Goal: Task Accomplishment & Management: Manage account settings

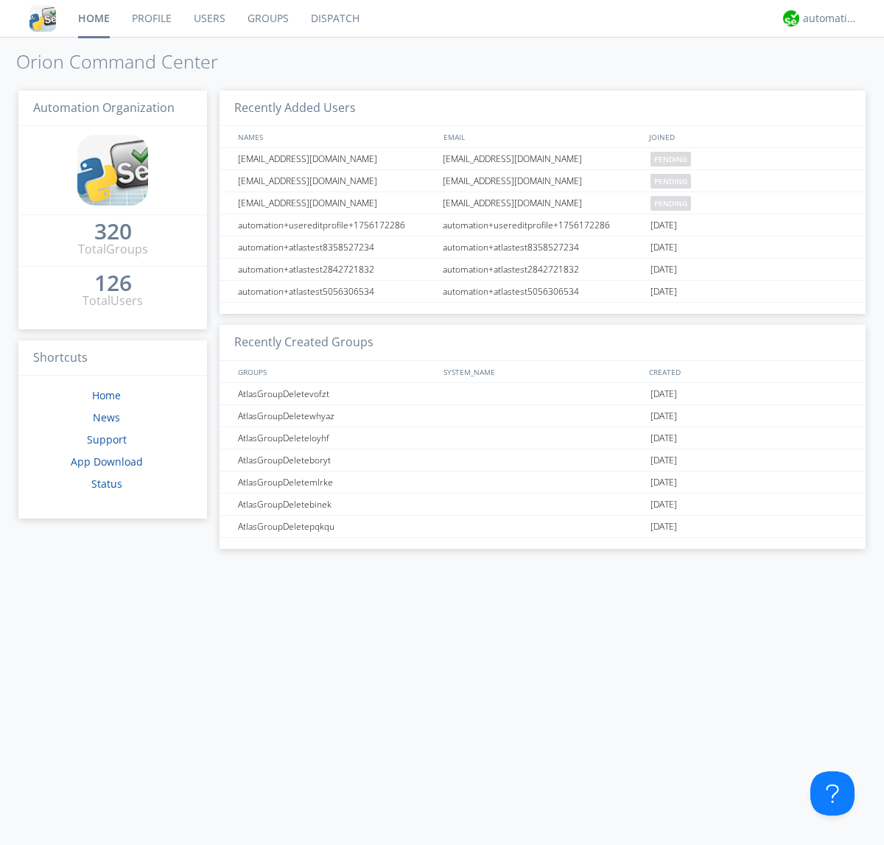
click at [209, 18] on link "Users" at bounding box center [210, 18] width 54 height 37
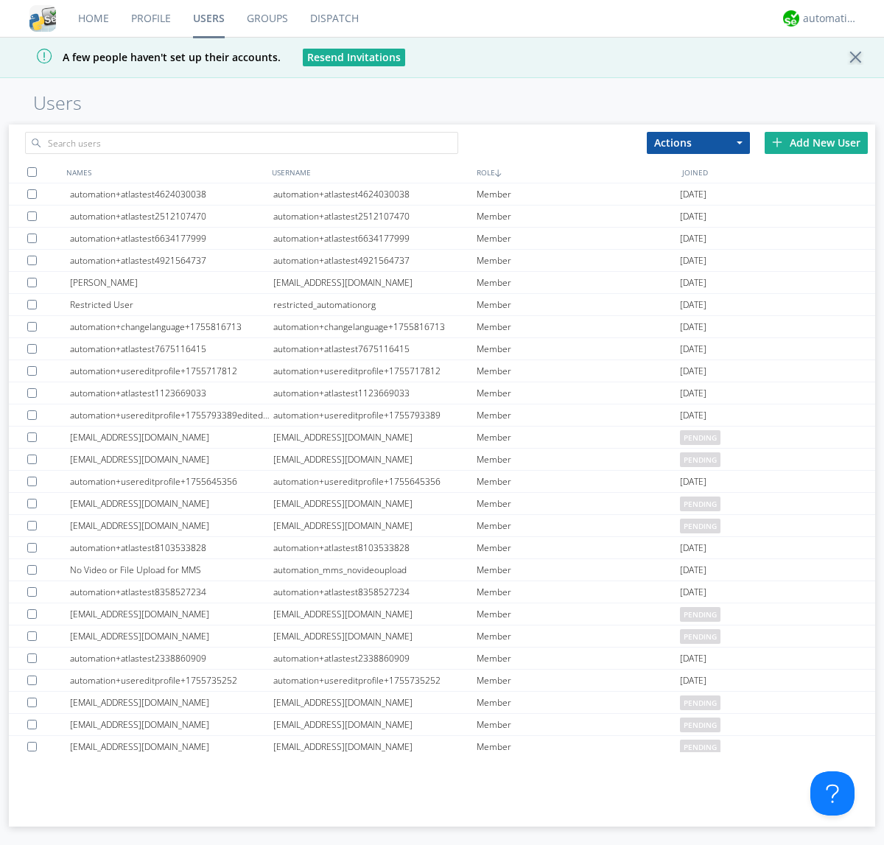
click at [817, 142] on div "Add New User" at bounding box center [816, 143] width 103 height 22
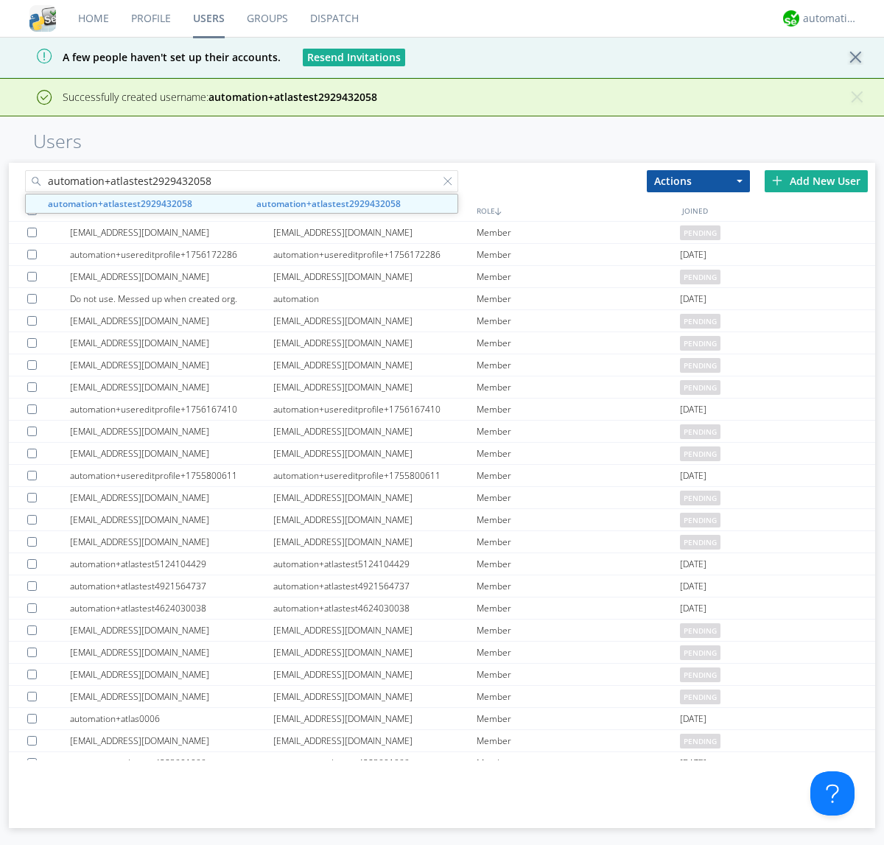
type input "automation+atlastest2929432058"
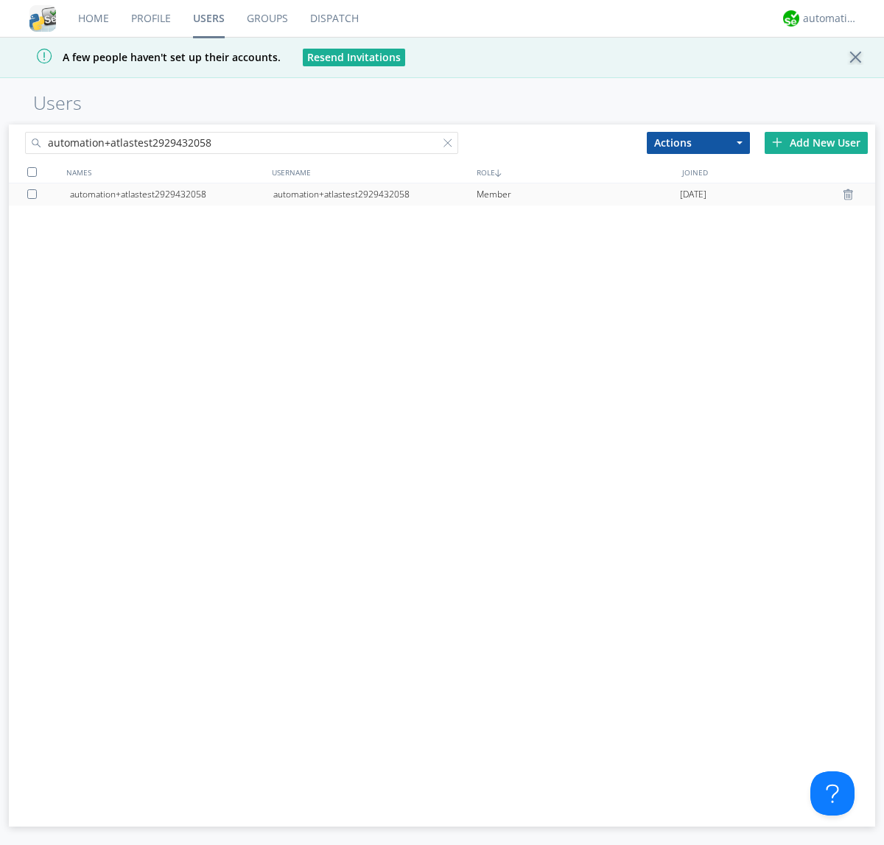
click at [35, 194] on div at bounding box center [34, 194] width 15 height 10
click at [699, 142] on button "Actions" at bounding box center [698, 143] width 103 height 22
click at [0, 0] on link "Edit Settings" at bounding box center [0, 0] width 0 height 0
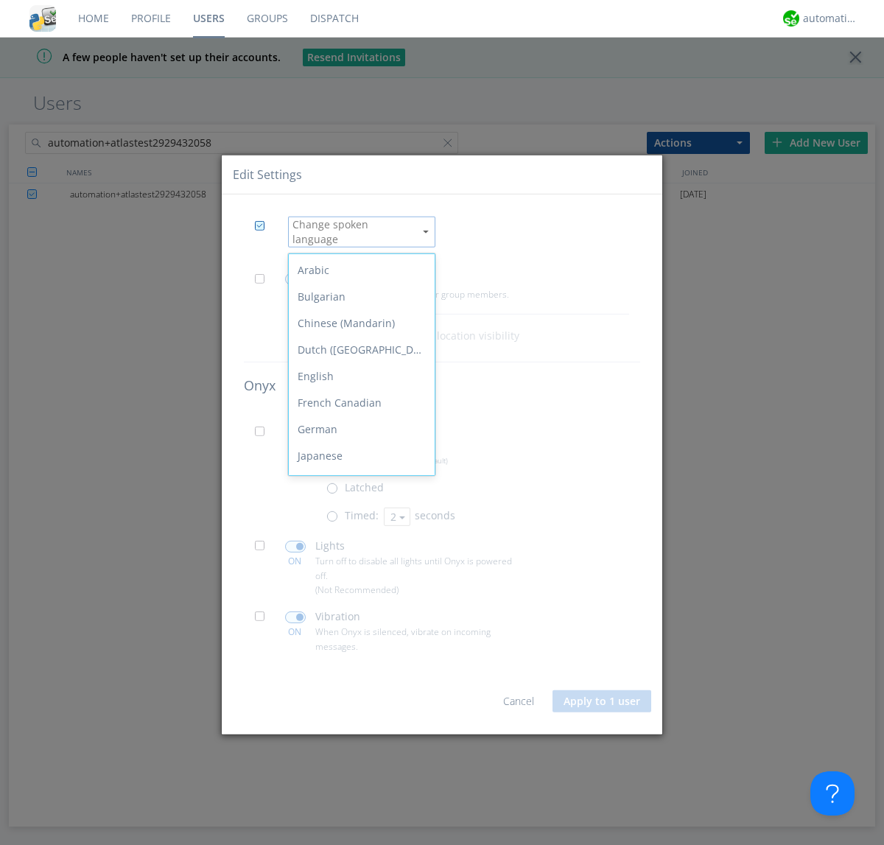
click at [358, 629] on div "Spanish" at bounding box center [362, 642] width 146 height 27
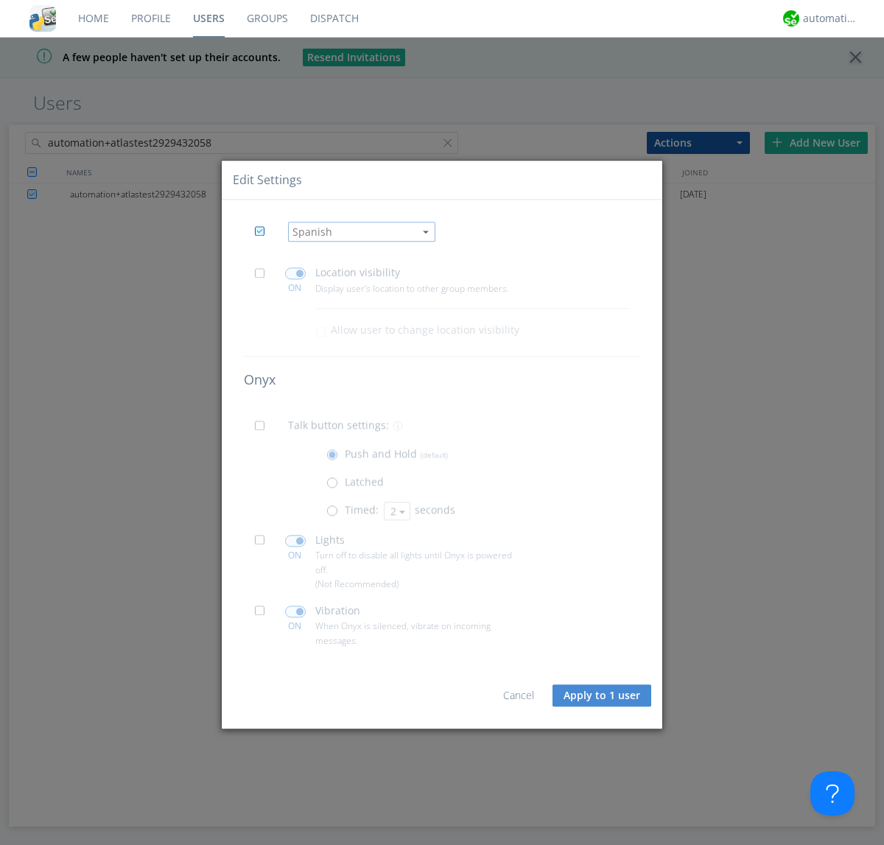
click at [603, 696] on button "Apply to 1 user" at bounding box center [602, 696] width 99 height 22
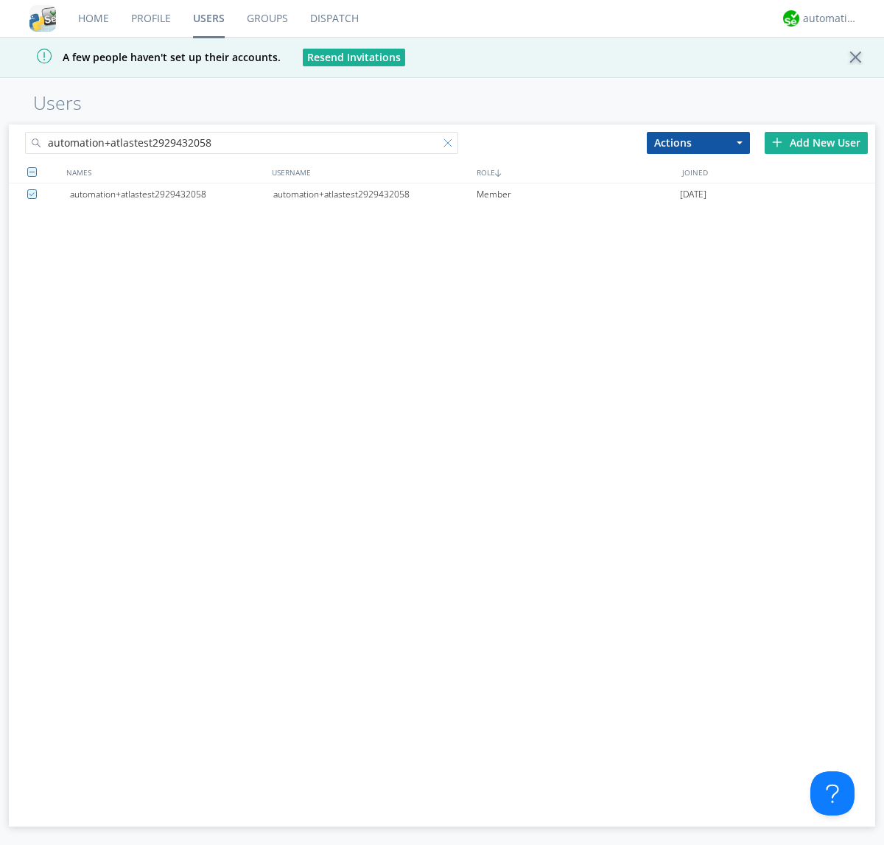
click at [451, 145] on div at bounding box center [451, 146] width 15 height 15
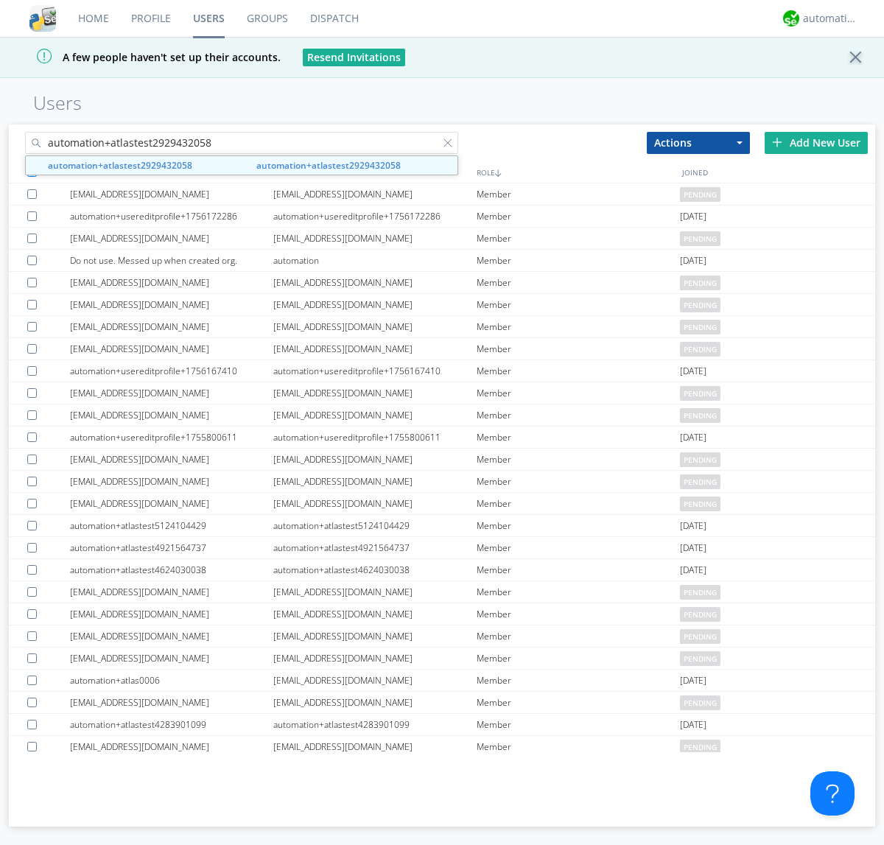
type input "automation+atlastest2929432058"
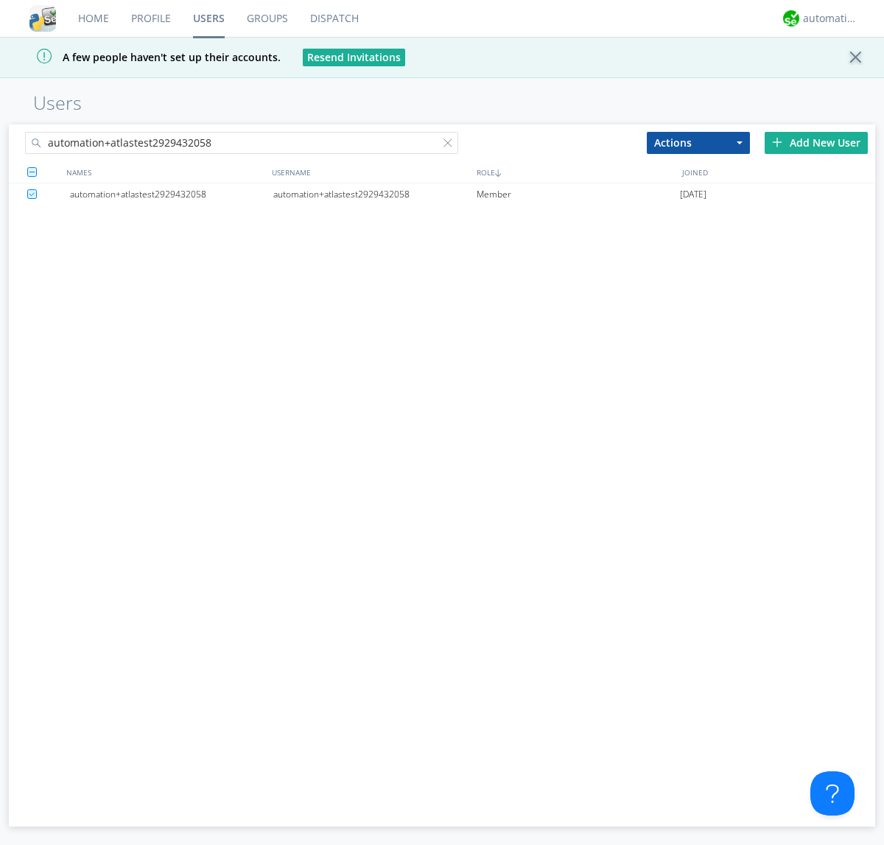
click at [374, 194] on div "automation+atlastest2929432058" at bounding box center [374, 195] width 203 height 22
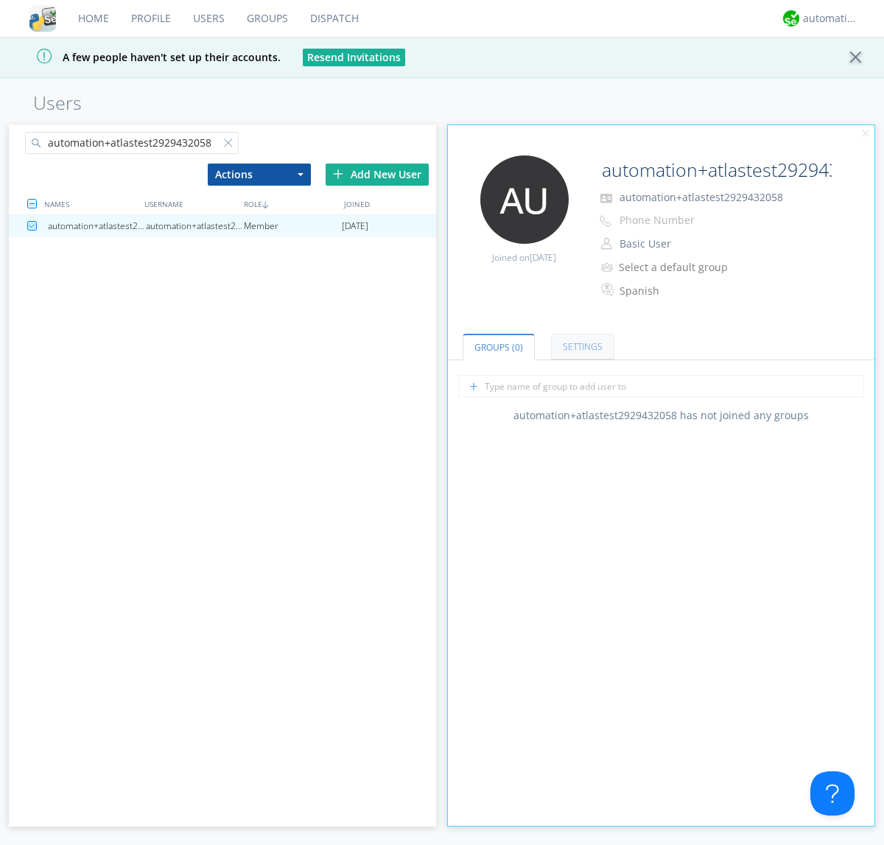
click at [581, 346] on link "Settings" at bounding box center [582, 347] width 63 height 26
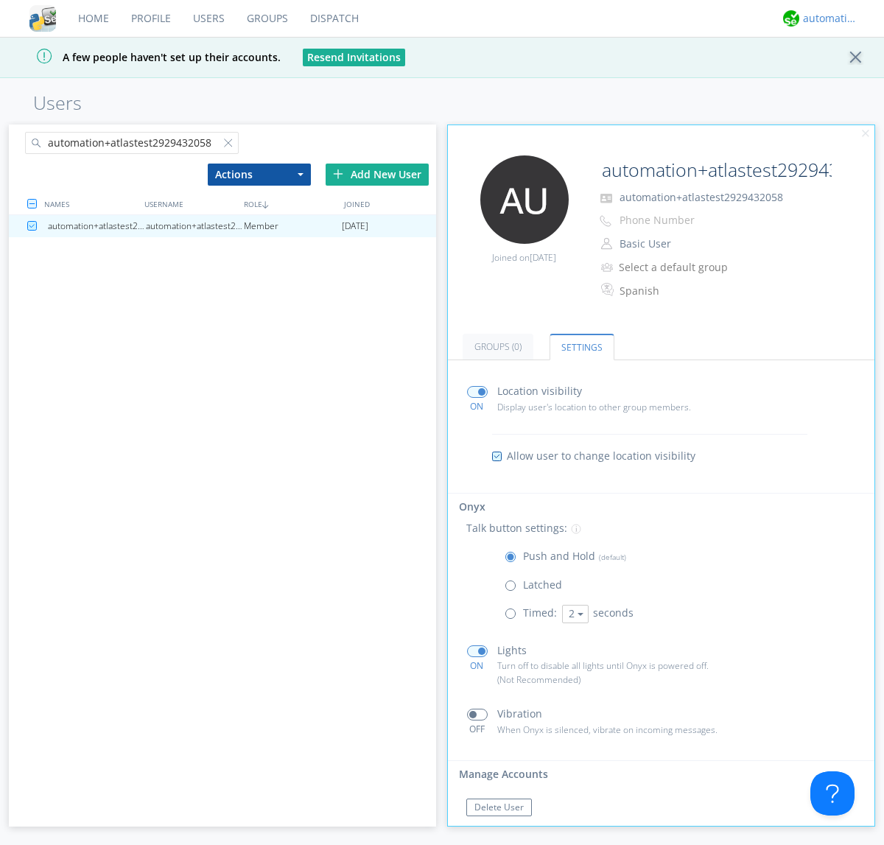
click at [827, 18] on div "automation+atlas" at bounding box center [830, 18] width 55 height 15
